Goal: Find specific page/section: Find specific page/section

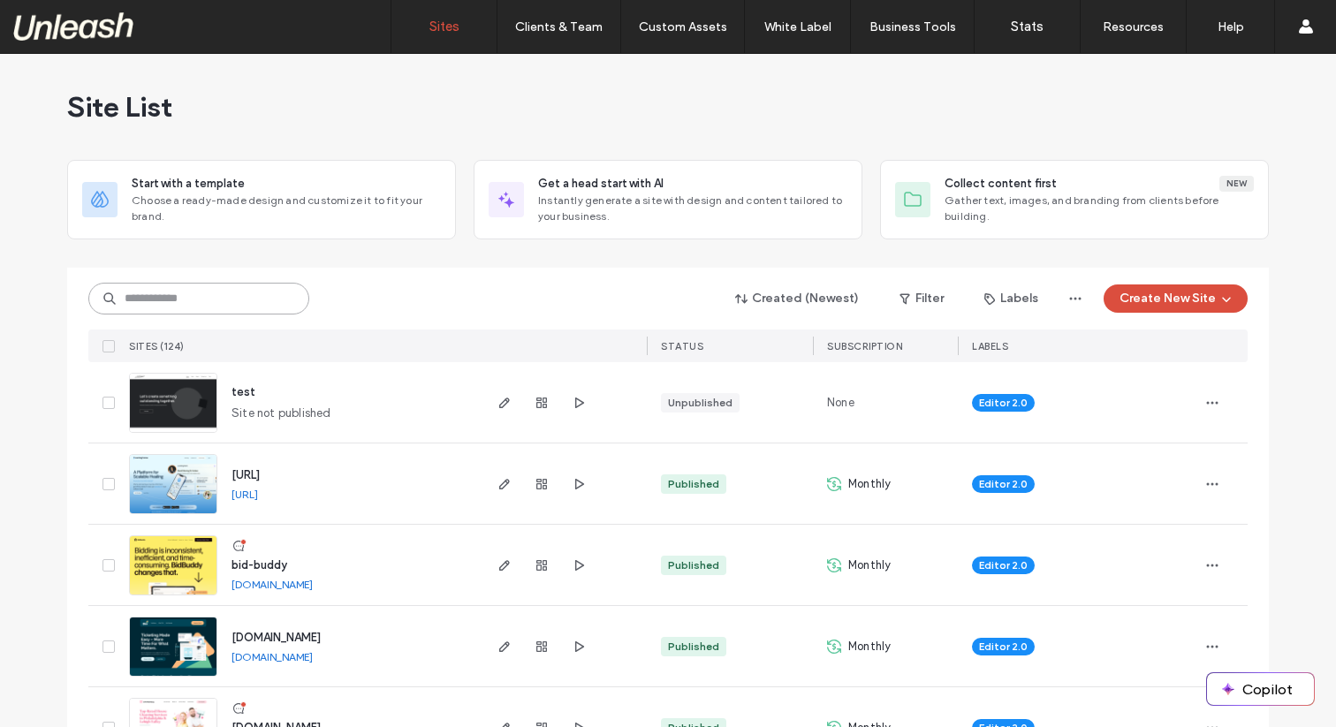
click at [198, 285] on input at bounding box center [198, 299] width 221 height 32
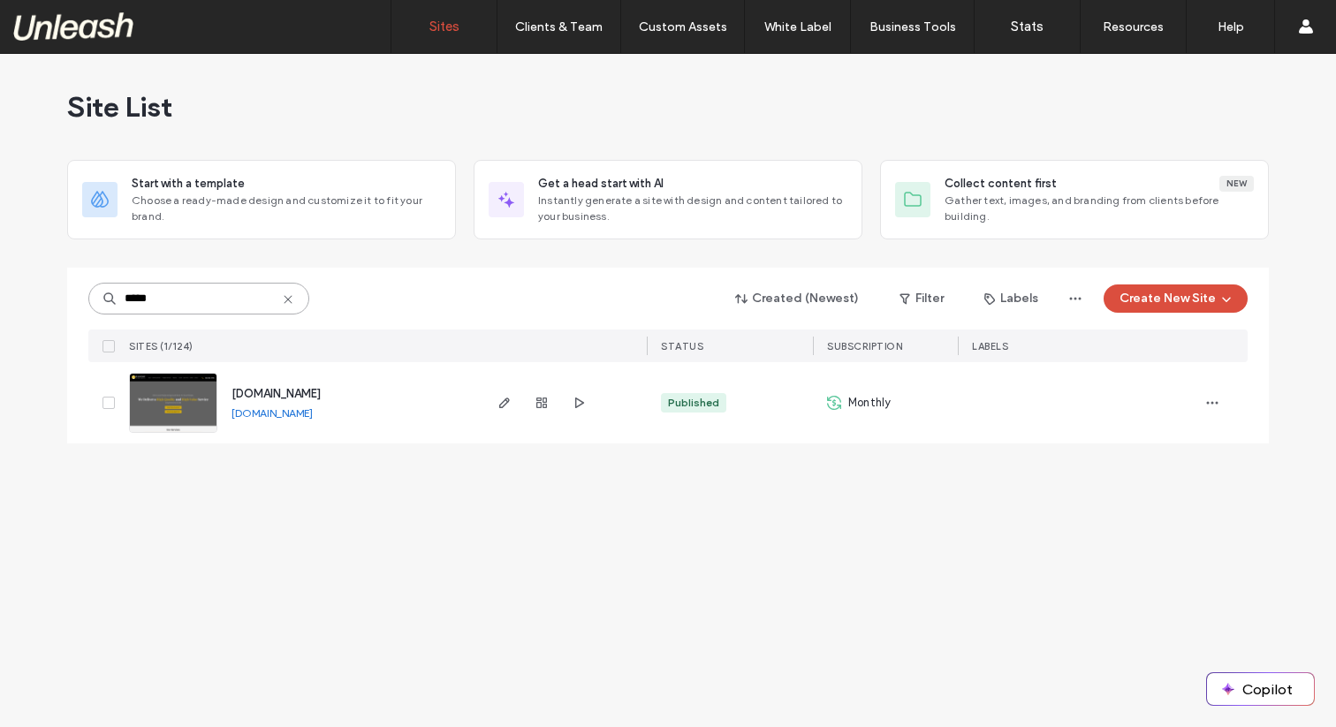
type input "*****"
click at [161, 401] on img at bounding box center [173, 434] width 87 height 120
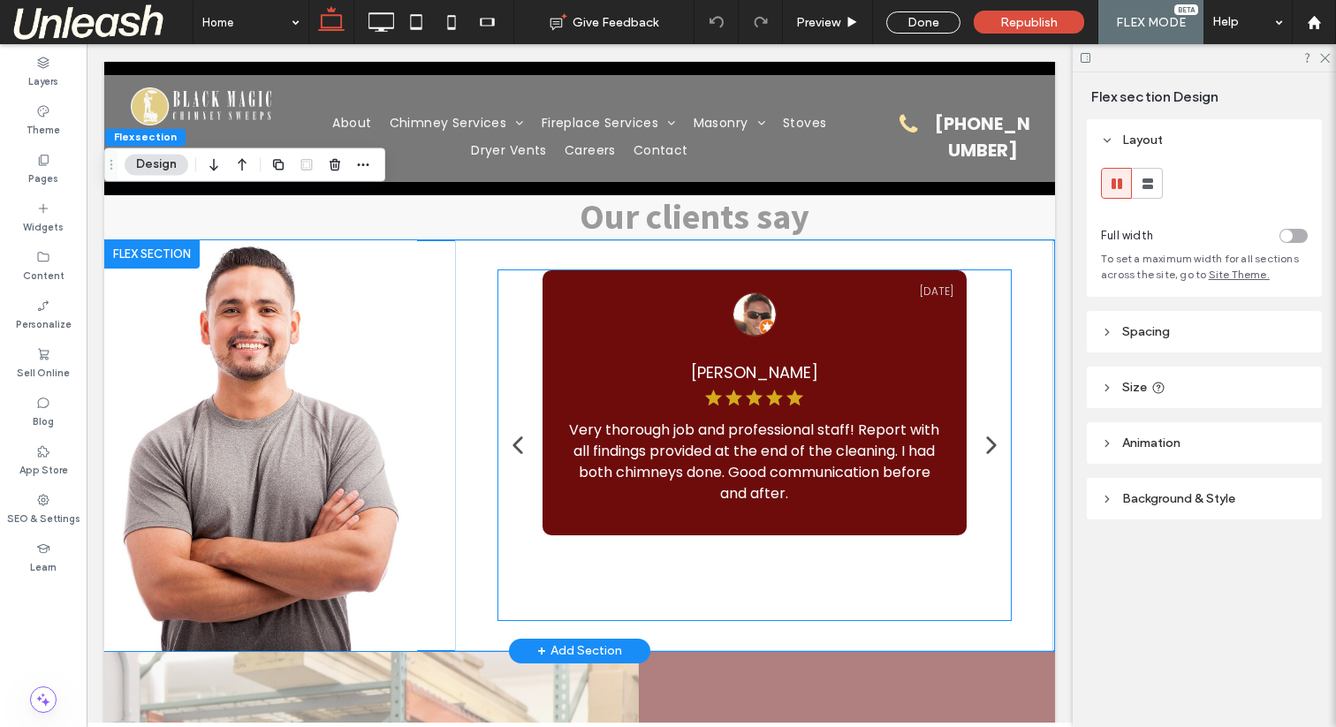
click at [780, 388] on icon at bounding box center [775, 398] width 20 height 20
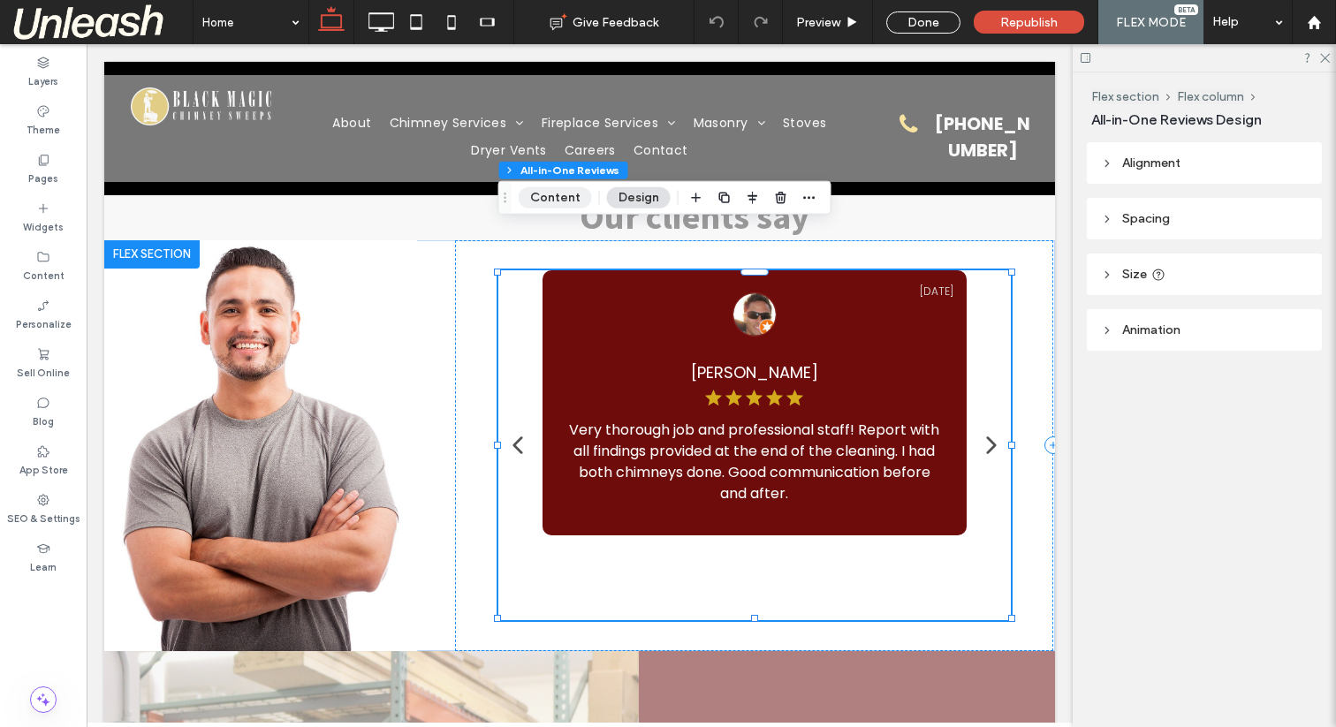
click at [557, 196] on button "Content" at bounding box center [555, 197] width 73 height 21
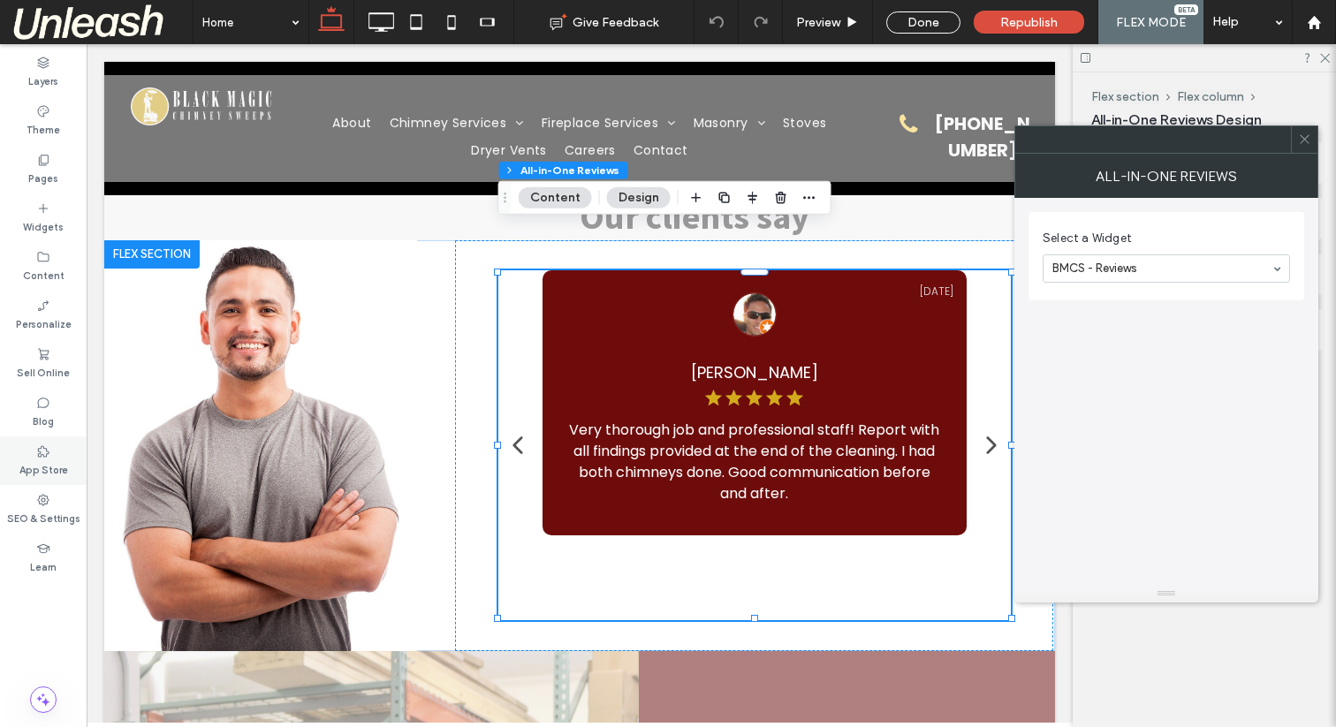
click at [42, 463] on label "App Store" at bounding box center [43, 468] width 49 height 19
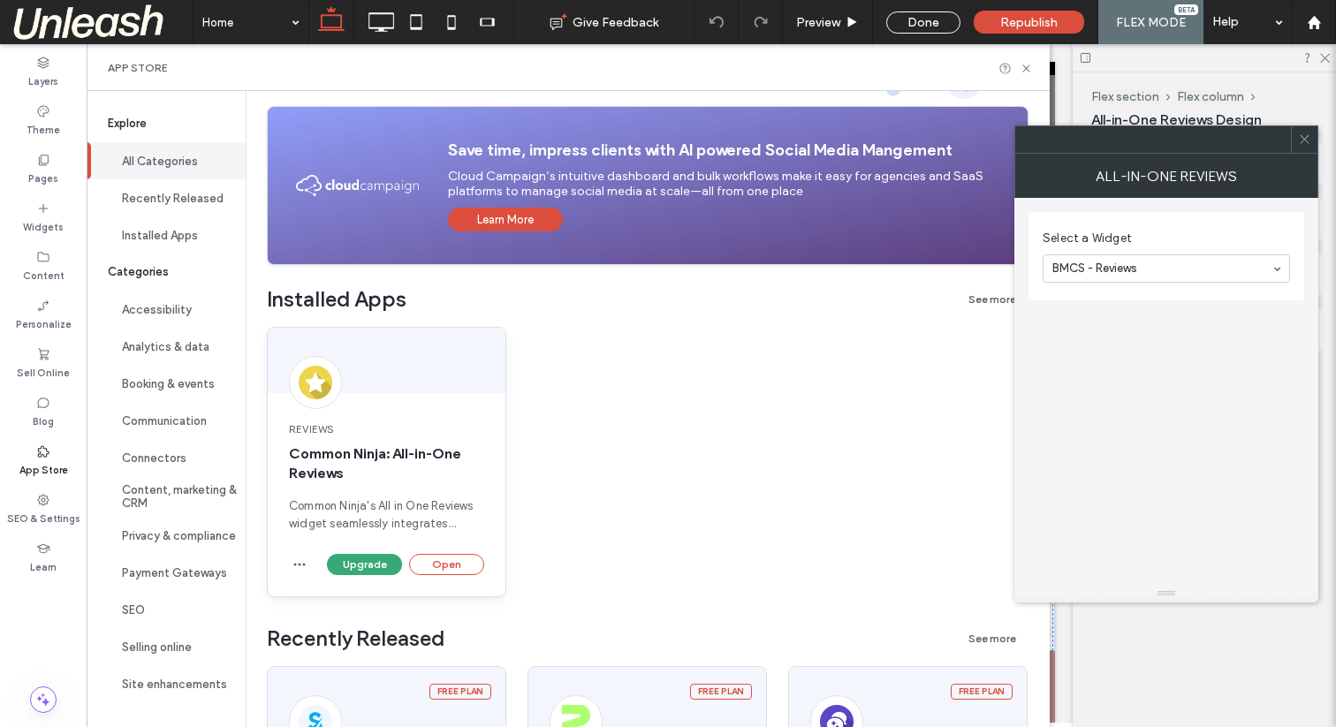
scroll to position [173, 0]
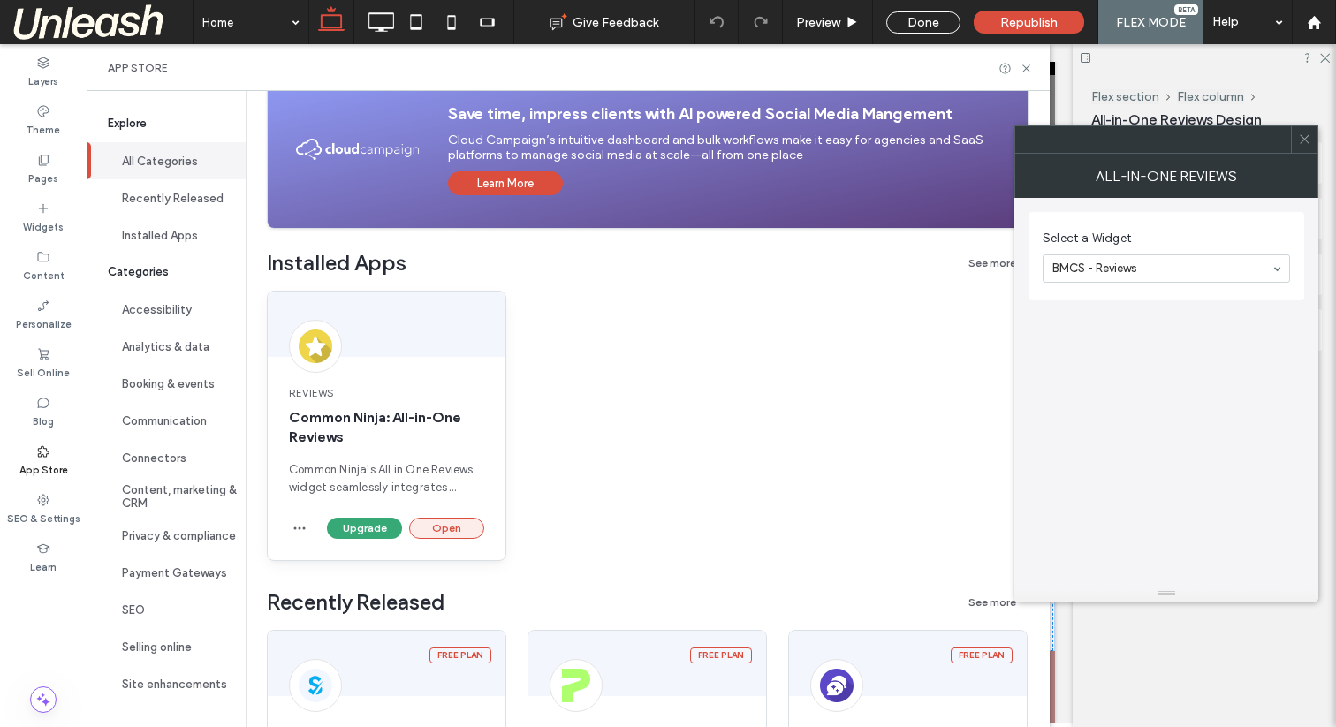
click at [450, 524] on button "Open" at bounding box center [446, 528] width 75 height 21
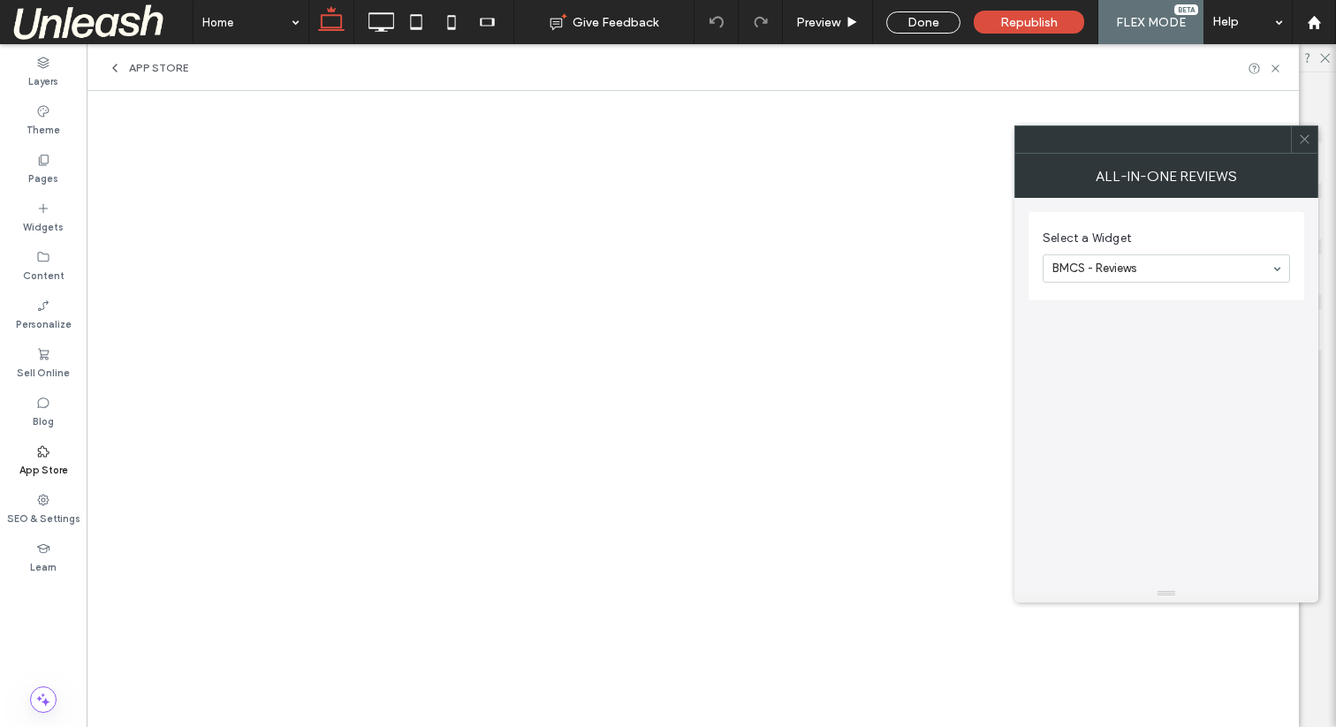
click at [1298, 146] on span at bounding box center [1304, 139] width 13 height 27
